Goal: Transaction & Acquisition: Purchase product/service

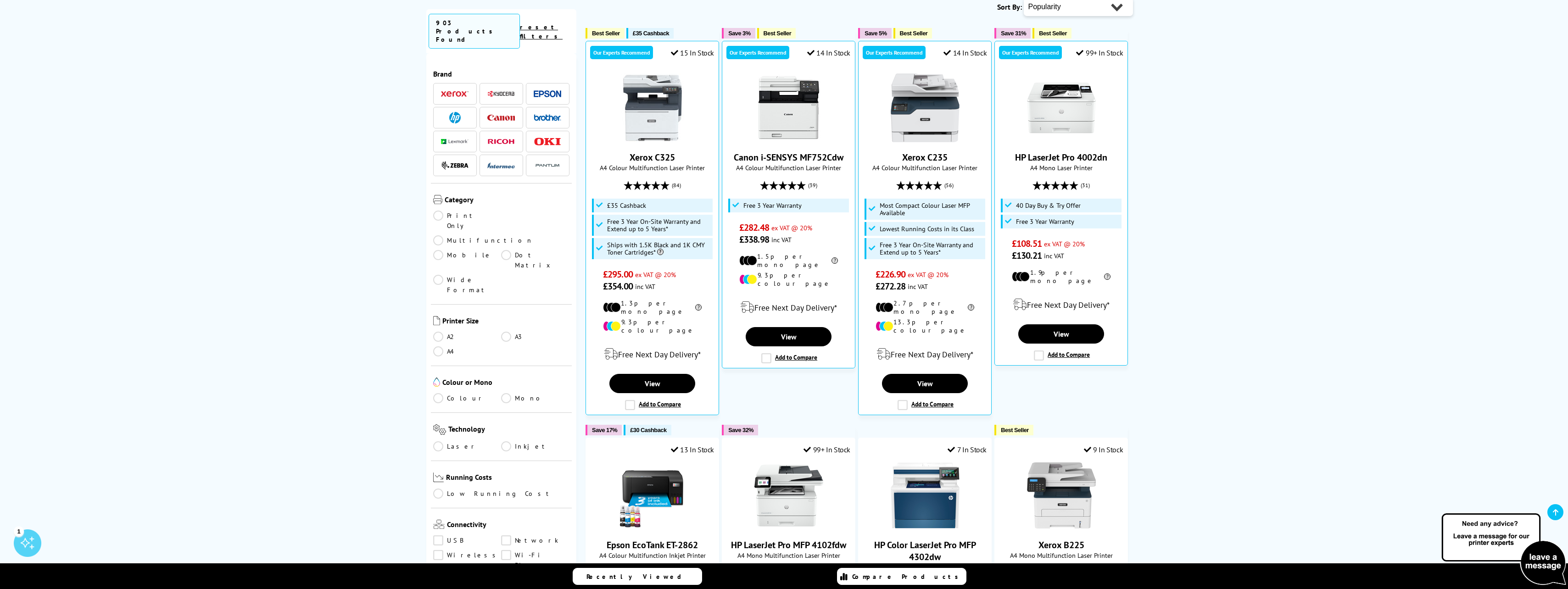
scroll to position [459, 0]
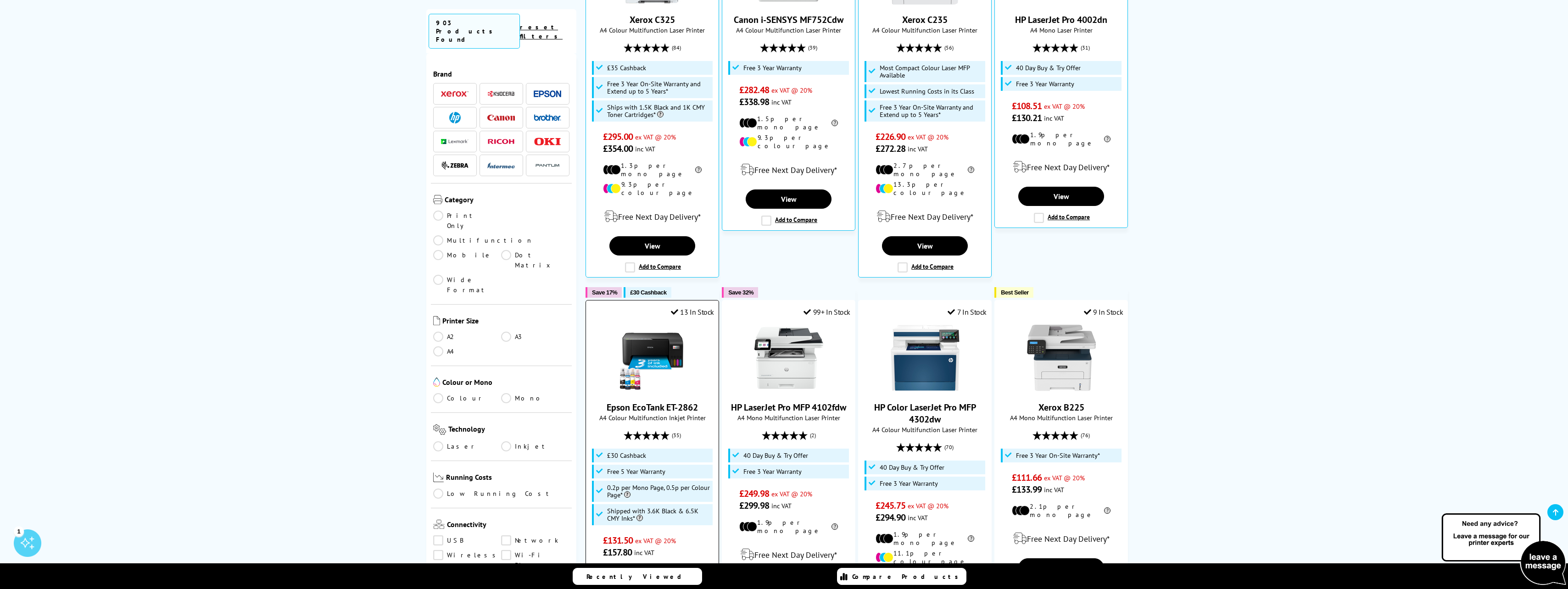
click at [644, 323] on img at bounding box center [652, 357] width 69 height 69
